Goal: Task Accomplishment & Management: Manage account settings

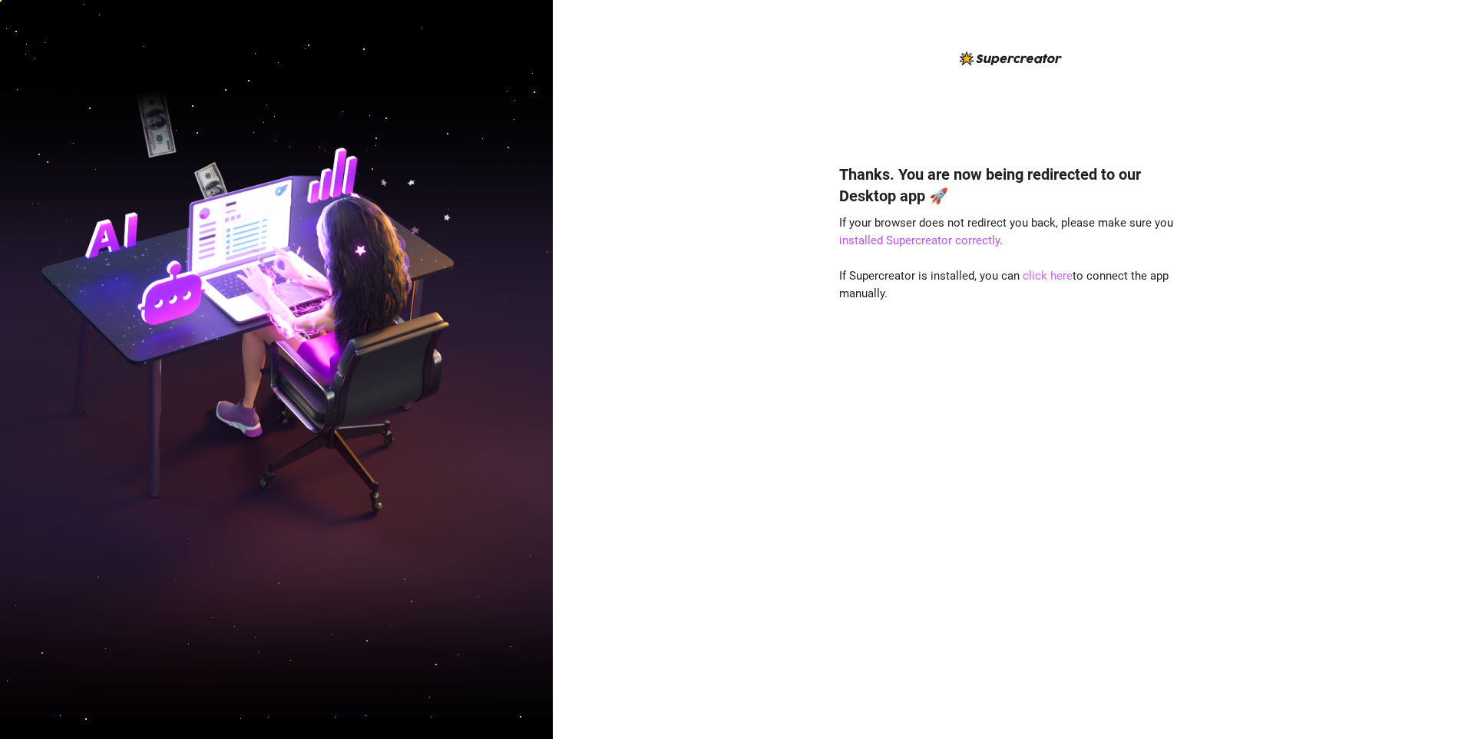
click at [1057, 275] on link "click here" at bounding box center [1048, 276] width 50 height 14
click at [1047, 275] on link "click here" at bounding box center [1048, 276] width 50 height 14
click at [1198, 358] on div "Thanks. You are now being redirected to our Desktop app 🚀 If your browser does …" at bounding box center [1010, 369] width 915 height 739
click at [1046, 277] on link "click here" at bounding box center [1048, 276] width 50 height 14
click at [983, 237] on link "installed Supercreator correctly" at bounding box center [919, 240] width 160 height 14
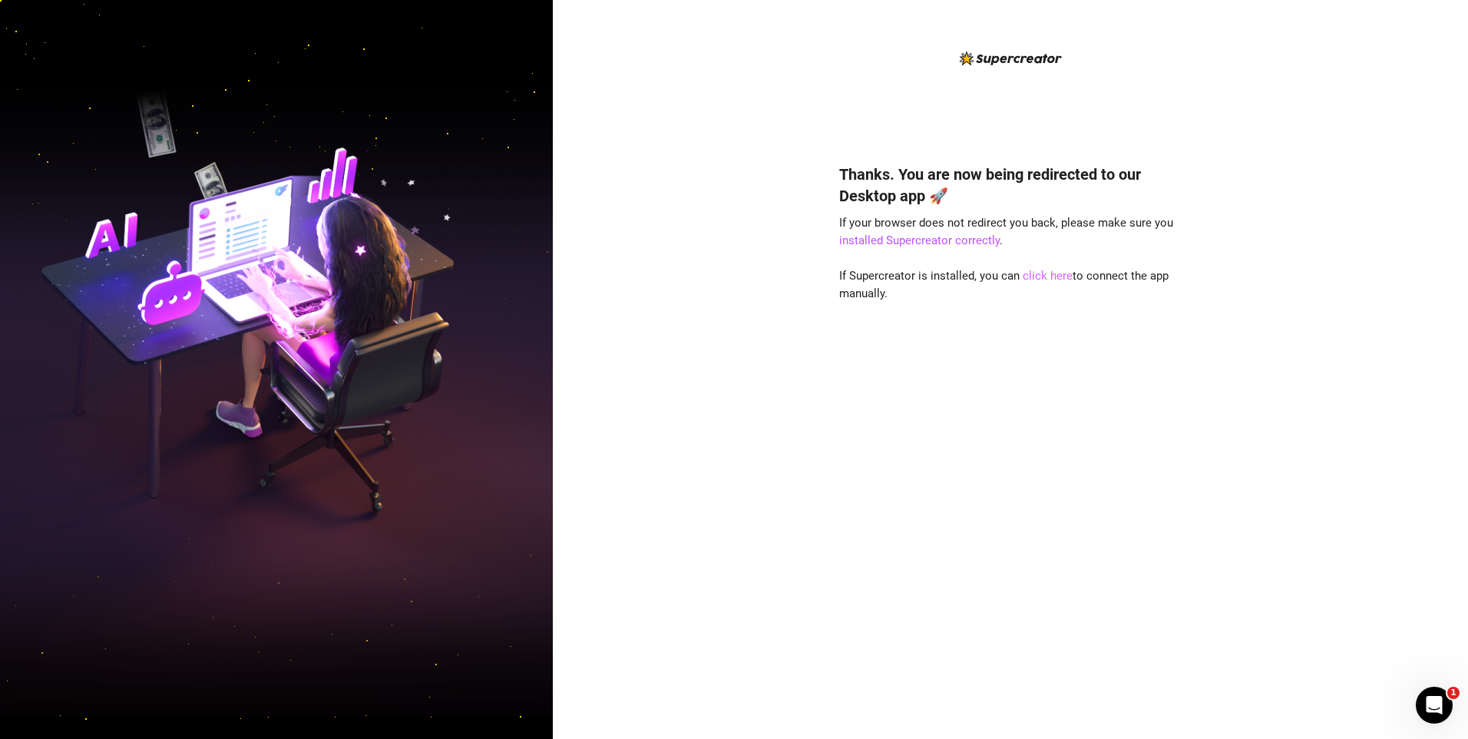
click at [1038, 276] on link "click here" at bounding box center [1048, 276] width 50 height 14
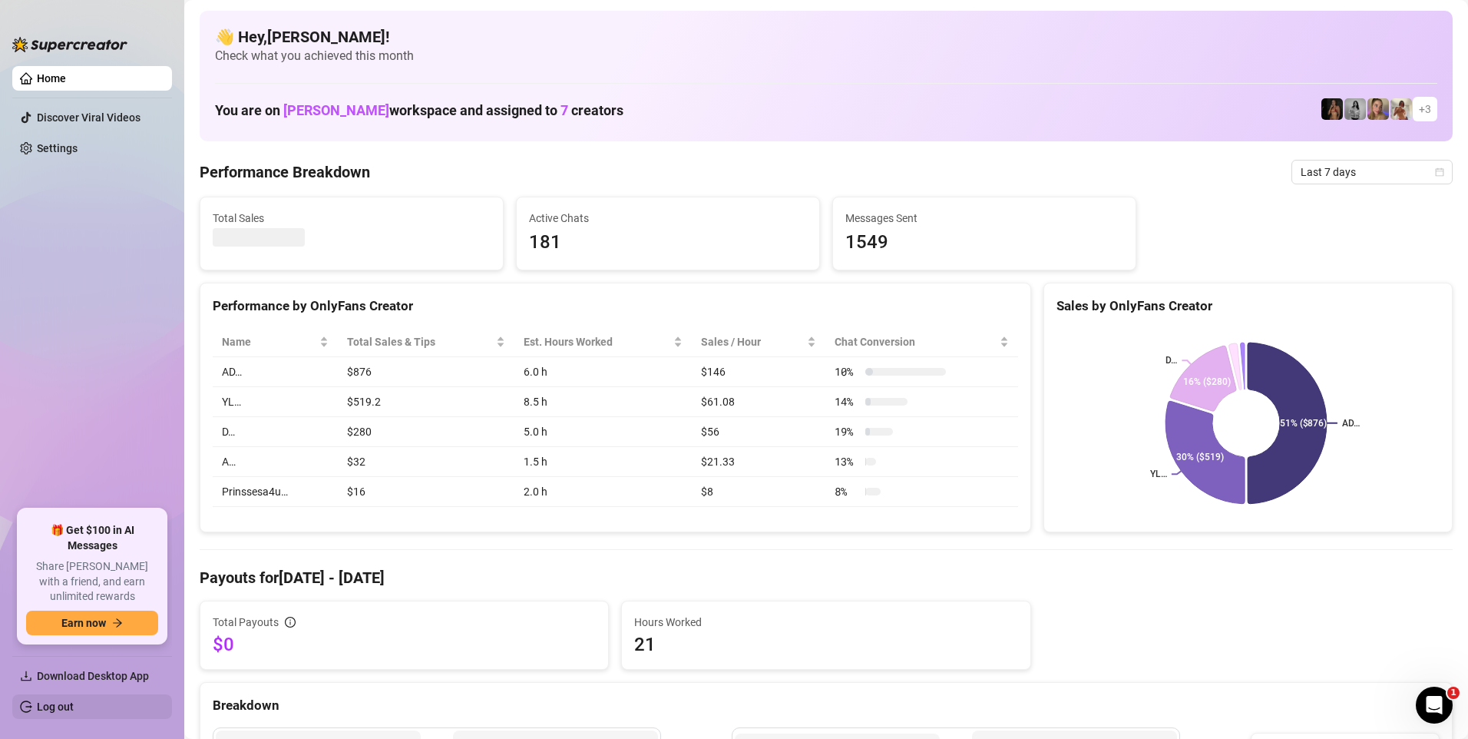
click at [37, 700] on link "Log out" at bounding box center [55, 706] width 37 height 12
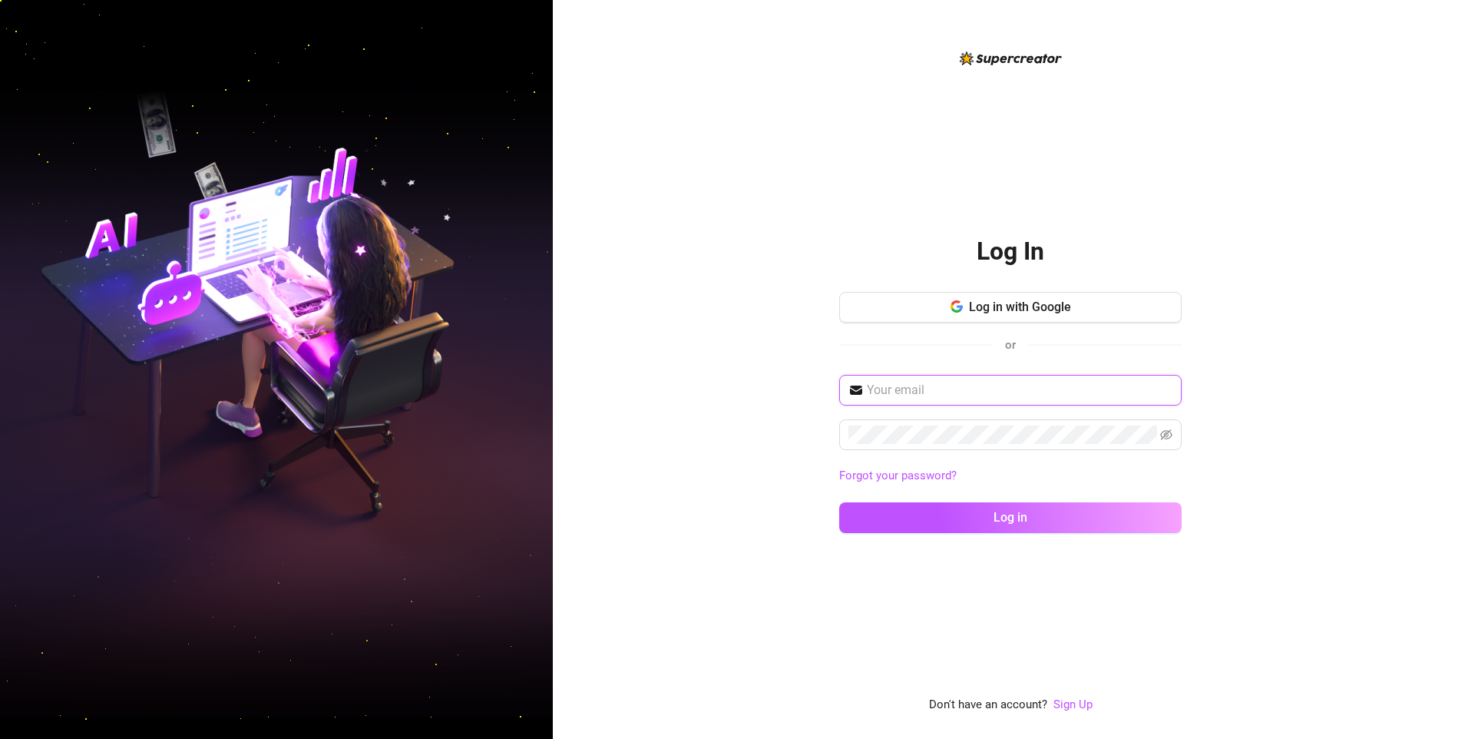
click at [908, 388] on input "text" at bounding box center [1020, 390] width 306 height 18
type input "ק"
click at [839, 502] on button "Log in" at bounding box center [1010, 517] width 342 height 31
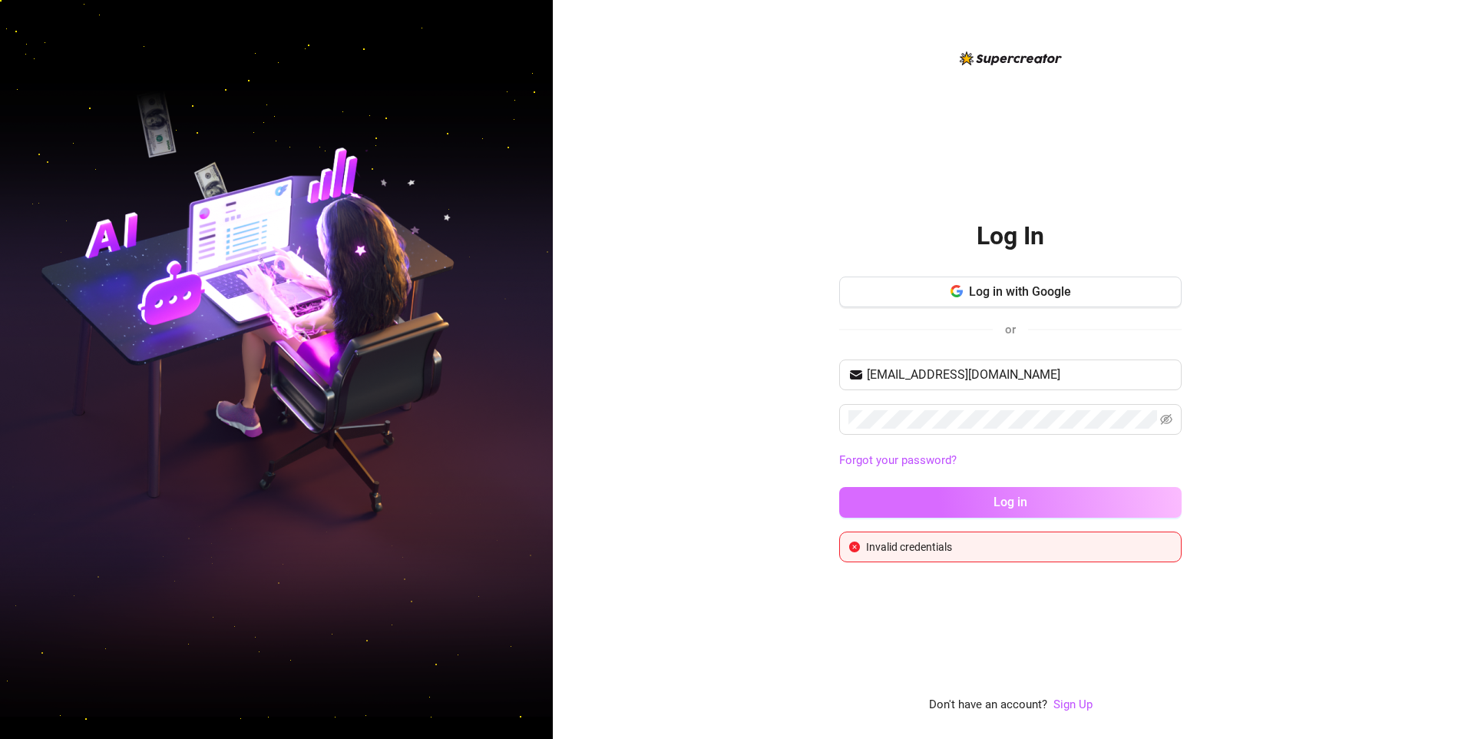
click at [870, 496] on button "Log in" at bounding box center [1010, 502] width 342 height 31
click at [1164, 415] on icon "eye-invisible" at bounding box center [1166, 419] width 12 height 12
drag, startPoint x: 950, startPoint y: 374, endPoint x: 920, endPoint y: 385, distance: 32.5
click at [920, 385] on span "eyalalomg2004@gmail.com" at bounding box center [1010, 374] width 342 height 31
type input "eyalalomg@gmail.com"
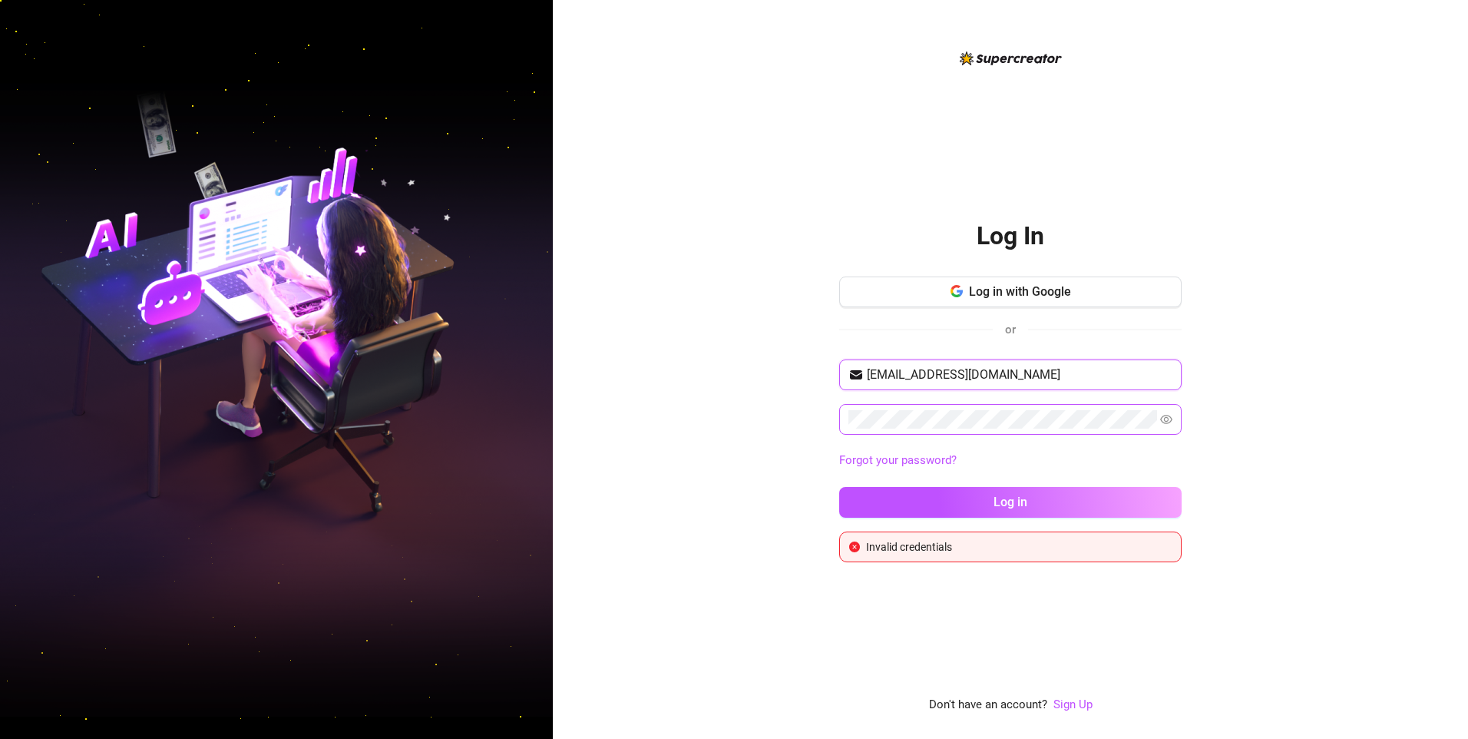
click at [839, 487] on button "Log in" at bounding box center [1010, 502] width 342 height 31
